Goal: Task Accomplishment & Management: Use online tool/utility

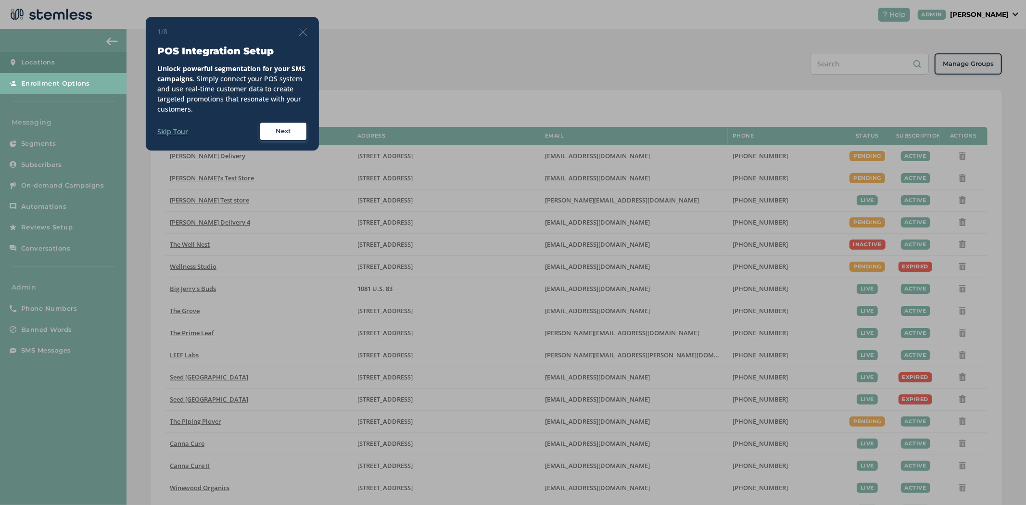
click at [299, 31] on img at bounding box center [303, 31] width 9 height 9
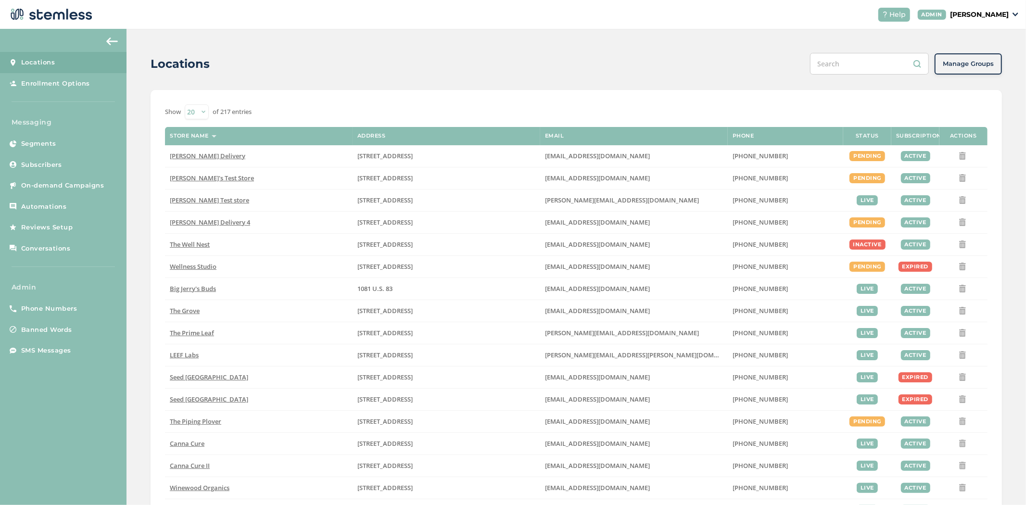
click at [1001, 11] on p "[PERSON_NAME]" at bounding box center [979, 15] width 59 height 10
click at [975, 66] on span "Impersonate" at bounding box center [984, 69] width 47 height 10
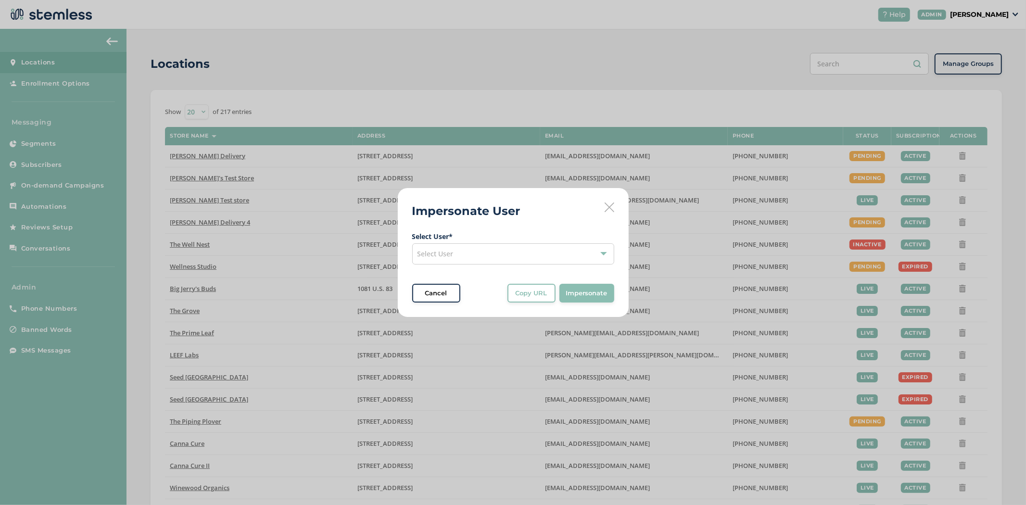
click at [484, 249] on div "Select User" at bounding box center [513, 253] width 202 height 21
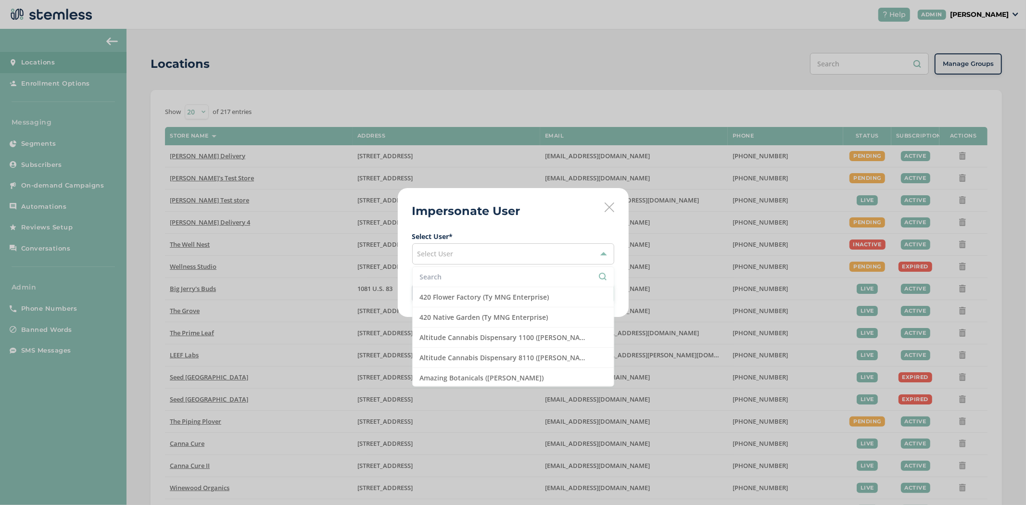
click at [444, 277] on input "text" at bounding box center [513, 277] width 187 height 10
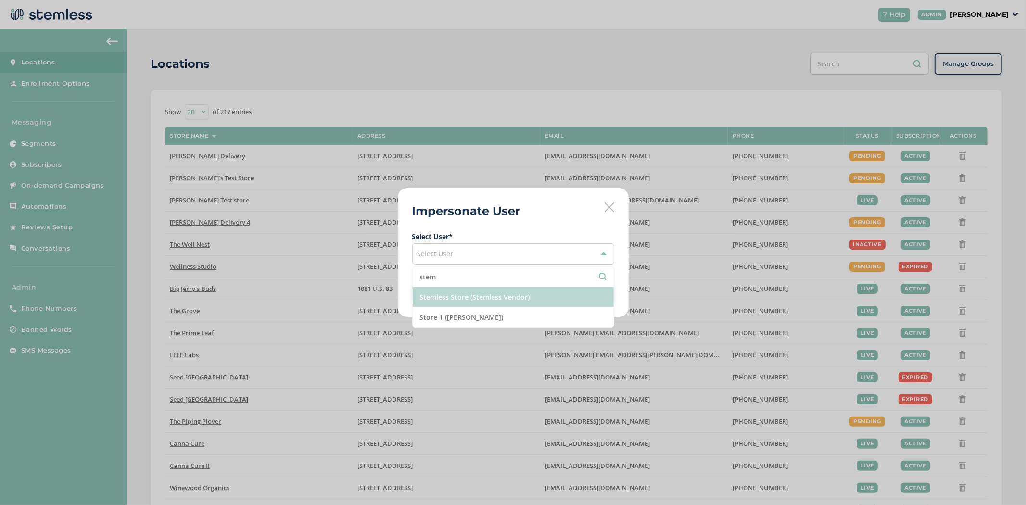
type input "stem"
click at [511, 301] on li "Stemless Store (Stemless Vendor)" at bounding box center [513, 297] width 201 height 20
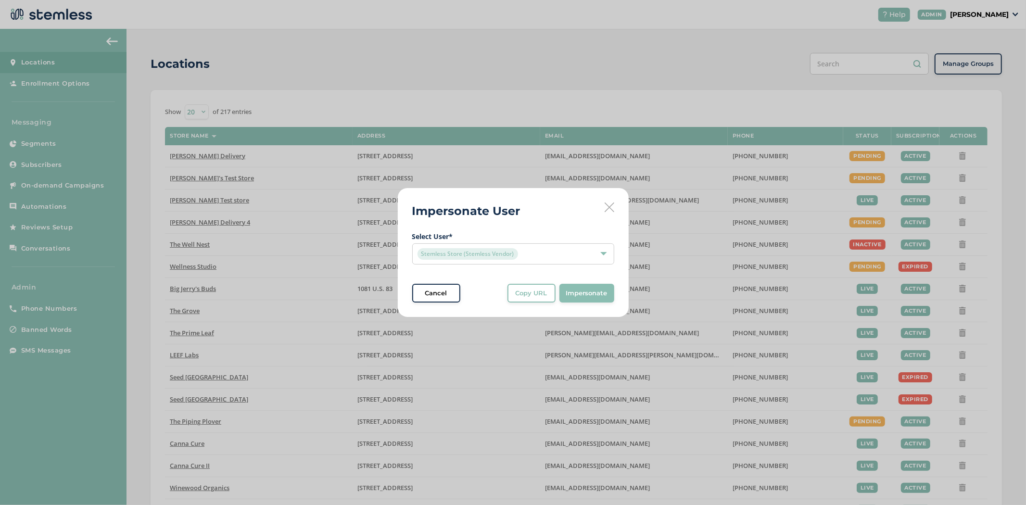
drag, startPoint x: 618, startPoint y: 289, endPoint x: 593, endPoint y: 291, distance: 25.1
click at [618, 289] on div "Impersonate User Select User * Stemless Store (Stemless Vendor) Cancel Copy URL…" at bounding box center [513, 252] width 231 height 129
click at [593, 291] on span "Impersonate" at bounding box center [586, 294] width 41 height 10
